Goal: Communication & Community: Answer question/provide support

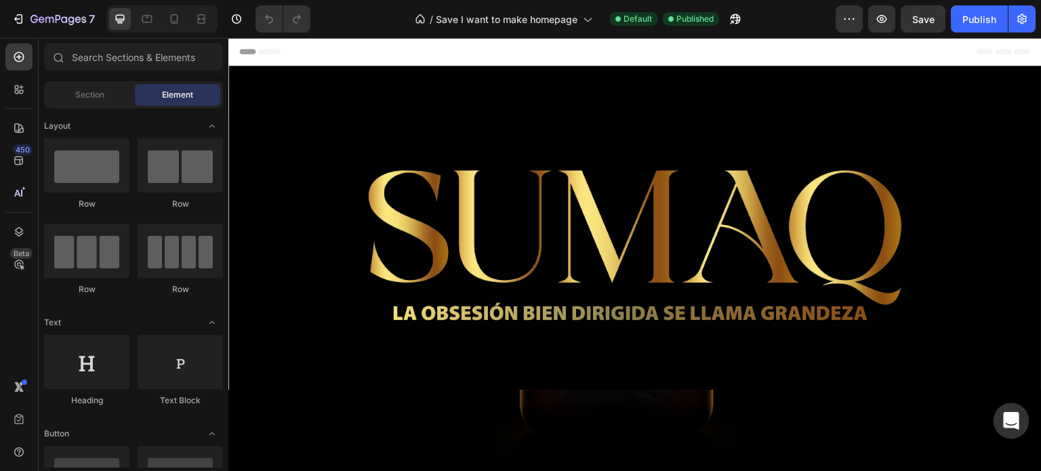
click at [1023, 428] on div "Open Intercom Messenger" at bounding box center [1012, 421] width 36 height 36
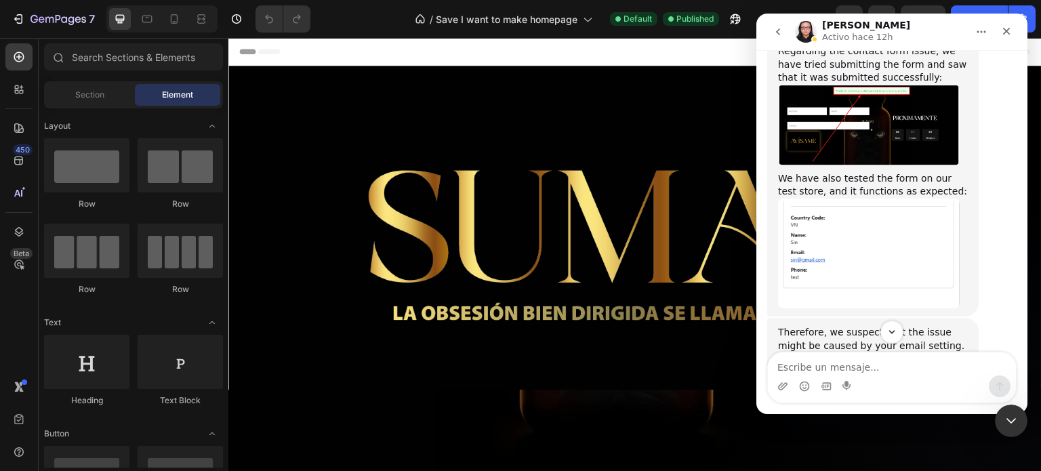
scroll to position [3538, 0]
click at [889, 406] on img "Nathan dice…" at bounding box center [869, 461] width 182 height 111
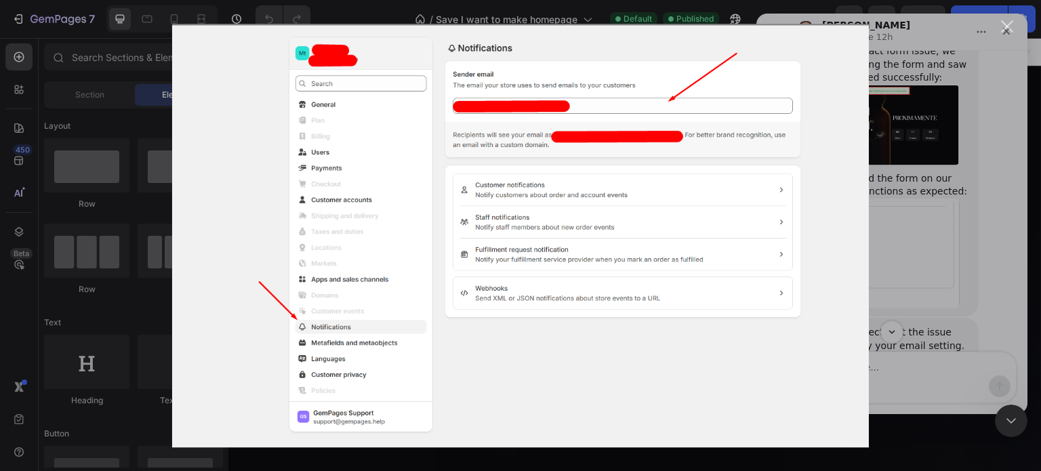
click at [903, 238] on div "Intercom Messenger" at bounding box center [520, 235] width 1041 height 471
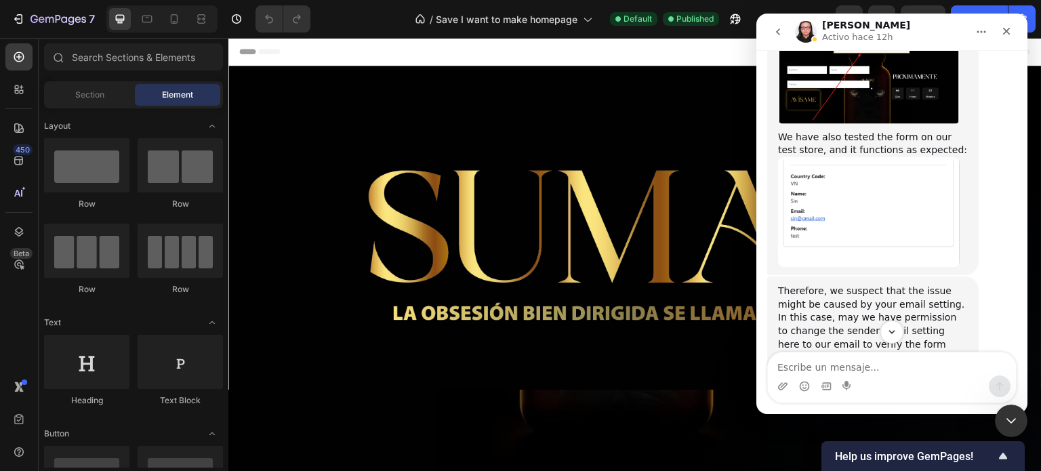
scroll to position [3580, 0]
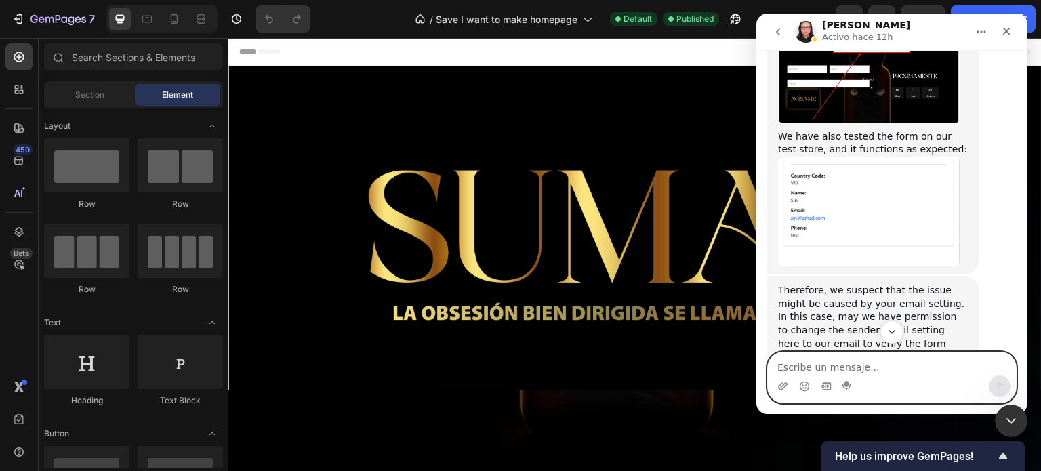
click at [822, 369] on textarea "Escribe un mensaje..." at bounding box center [892, 364] width 248 height 23
type textarea "hello"
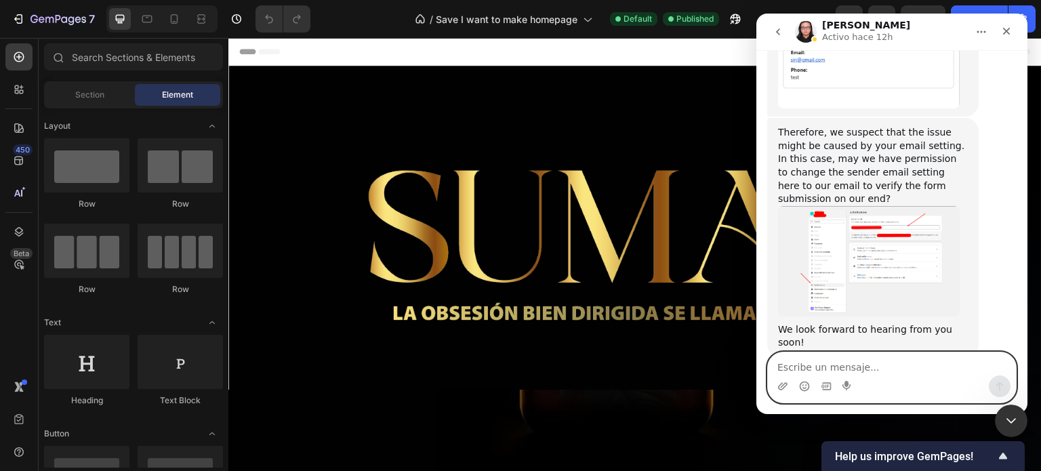
scroll to position [3740, 0]
click at [793, 367] on textarea "Escribe un mensaje..." at bounding box center [892, 364] width 248 height 23
type textarea "yes you have my confirmation"
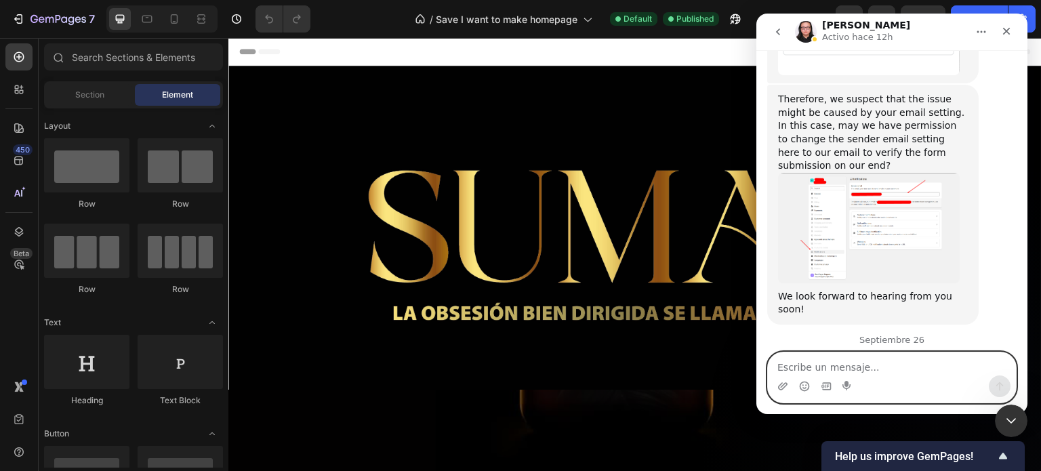
click at [811, 368] on textarea "Escribe un mensaje..." at bounding box center [892, 364] width 248 height 23
type textarea "please i need to solve this as soon as posible"
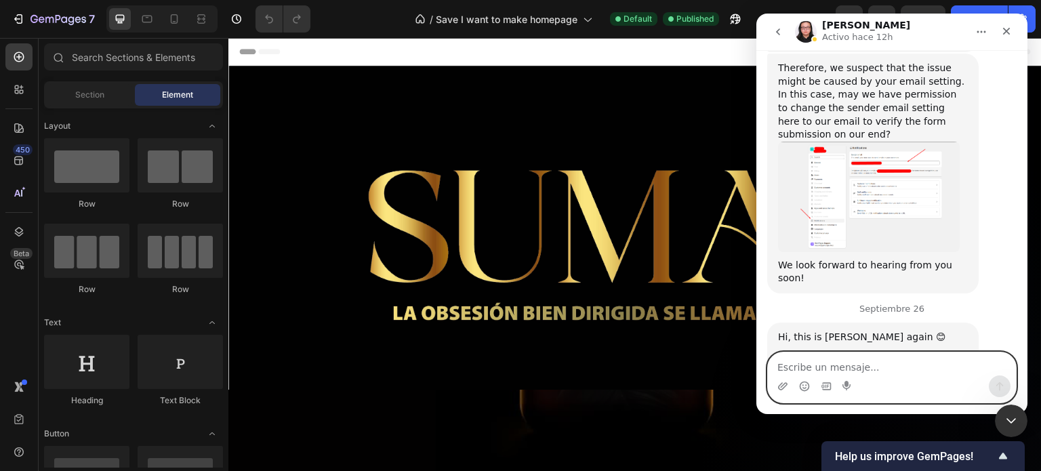
click at [801, 369] on textarea "Escribe un mensaje..." at bounding box center [892, 364] width 248 height 23
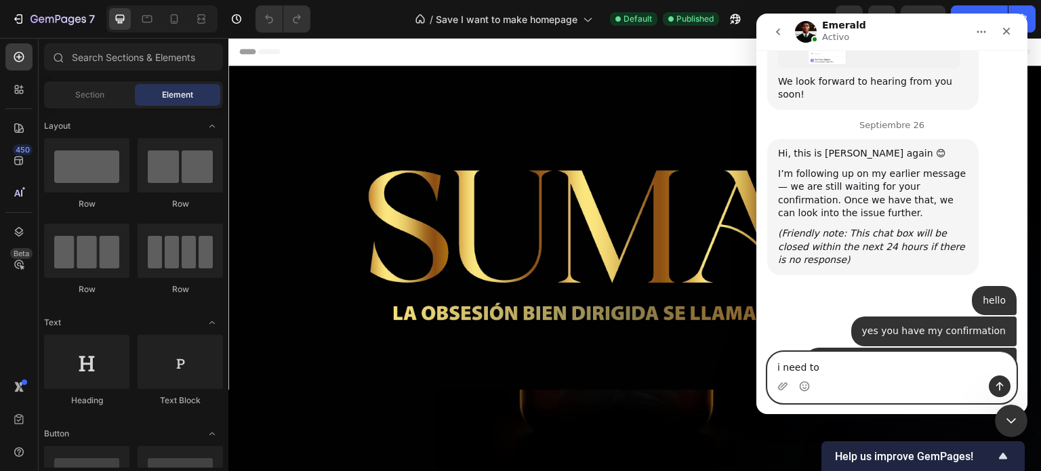
scroll to position [1, 0]
type textarea "i"
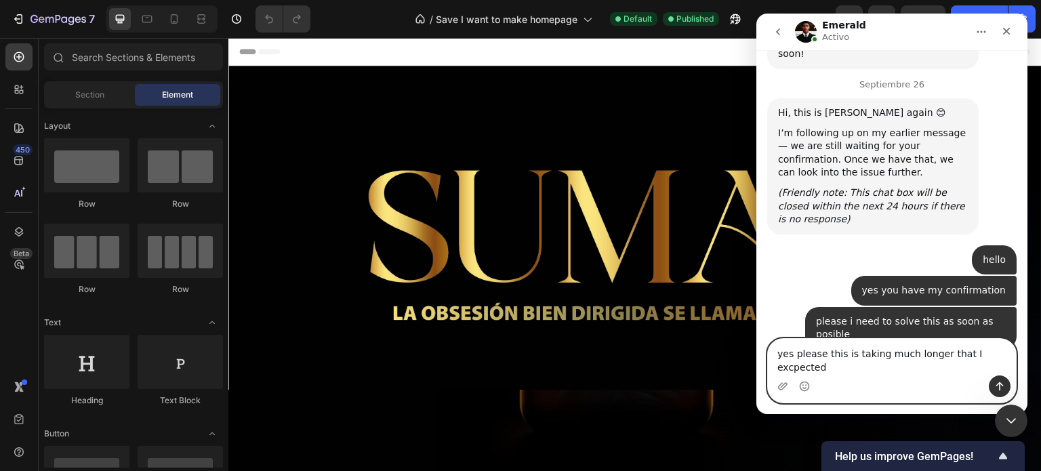
click at [969, 373] on textarea "yes please this is taking much longer that I excpected" at bounding box center [892, 357] width 248 height 37
type textarea "yes please this is taking much longer that I expected"
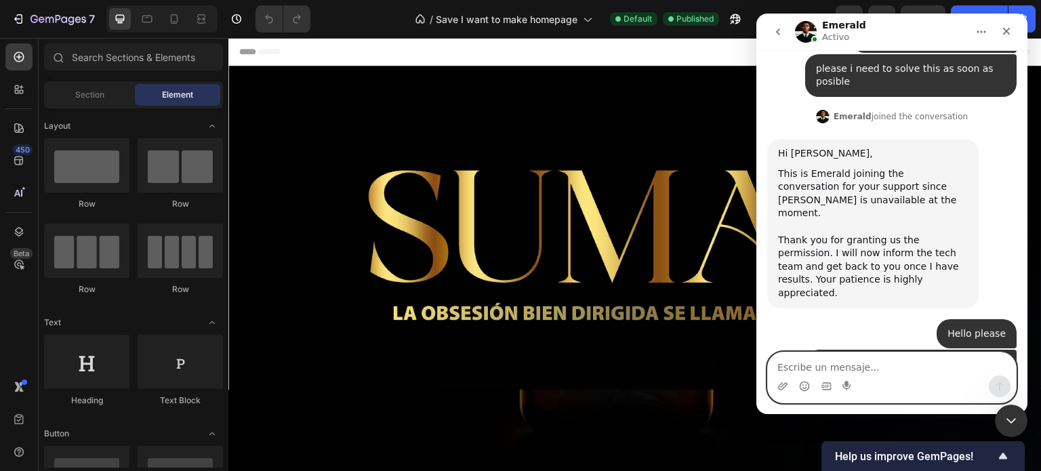
scroll to position [4374, 0]
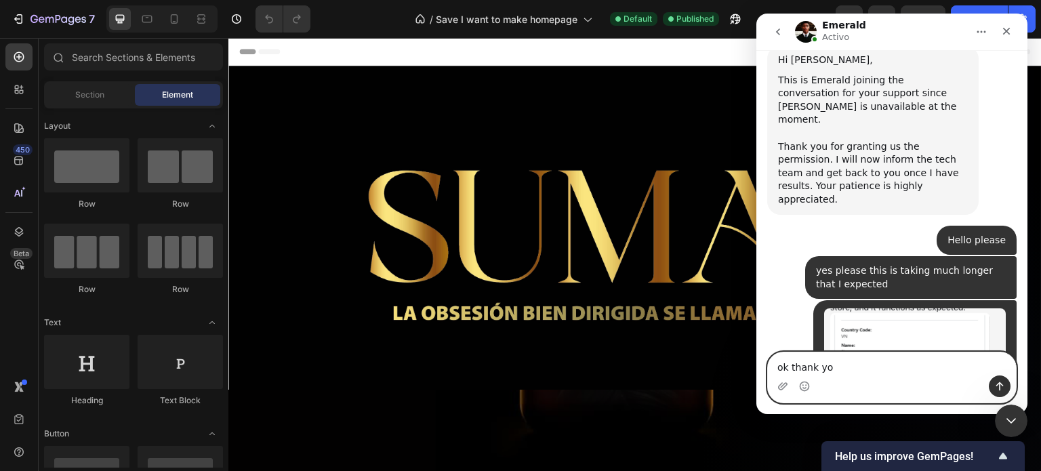
type textarea "ok thank you"
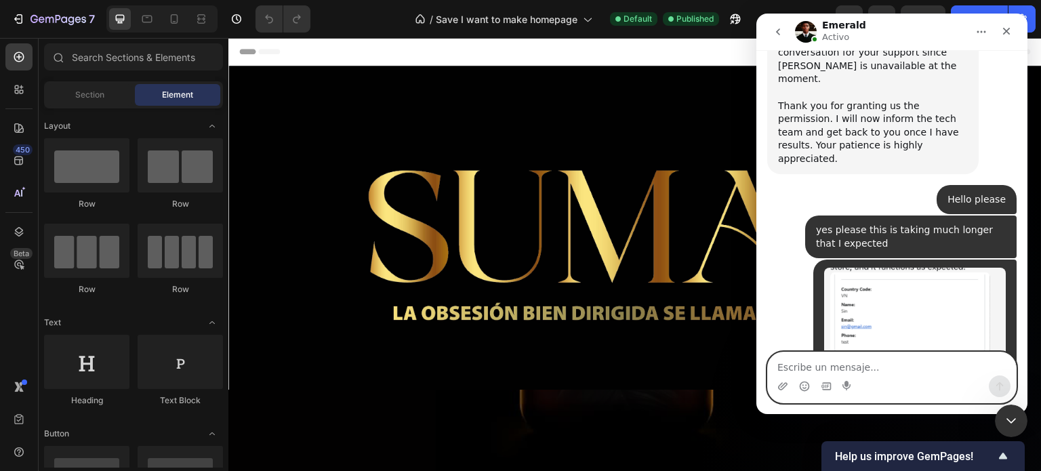
scroll to position [4458, 0]
